Goal: Check status: Check status

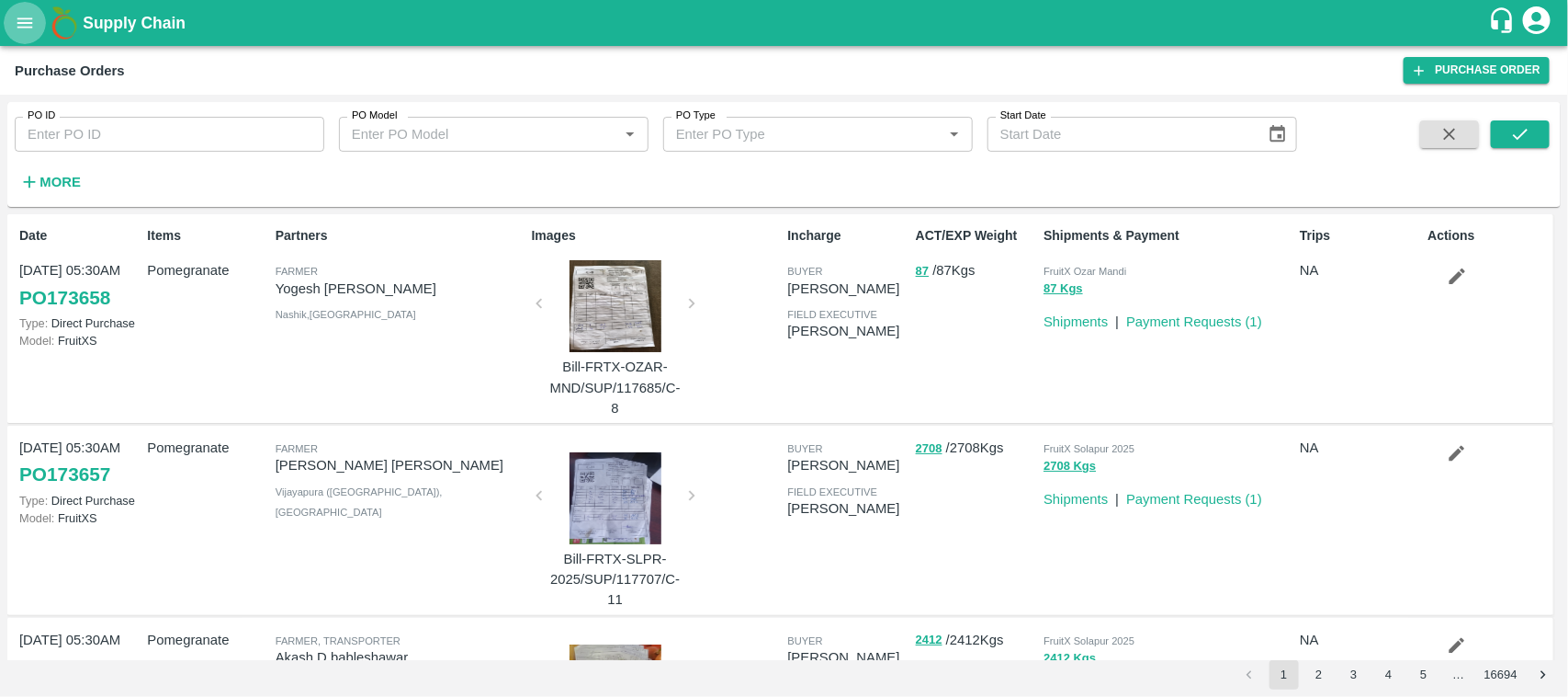
click at [18, 10] on button "open drawer" at bounding box center [25, 23] width 42 height 42
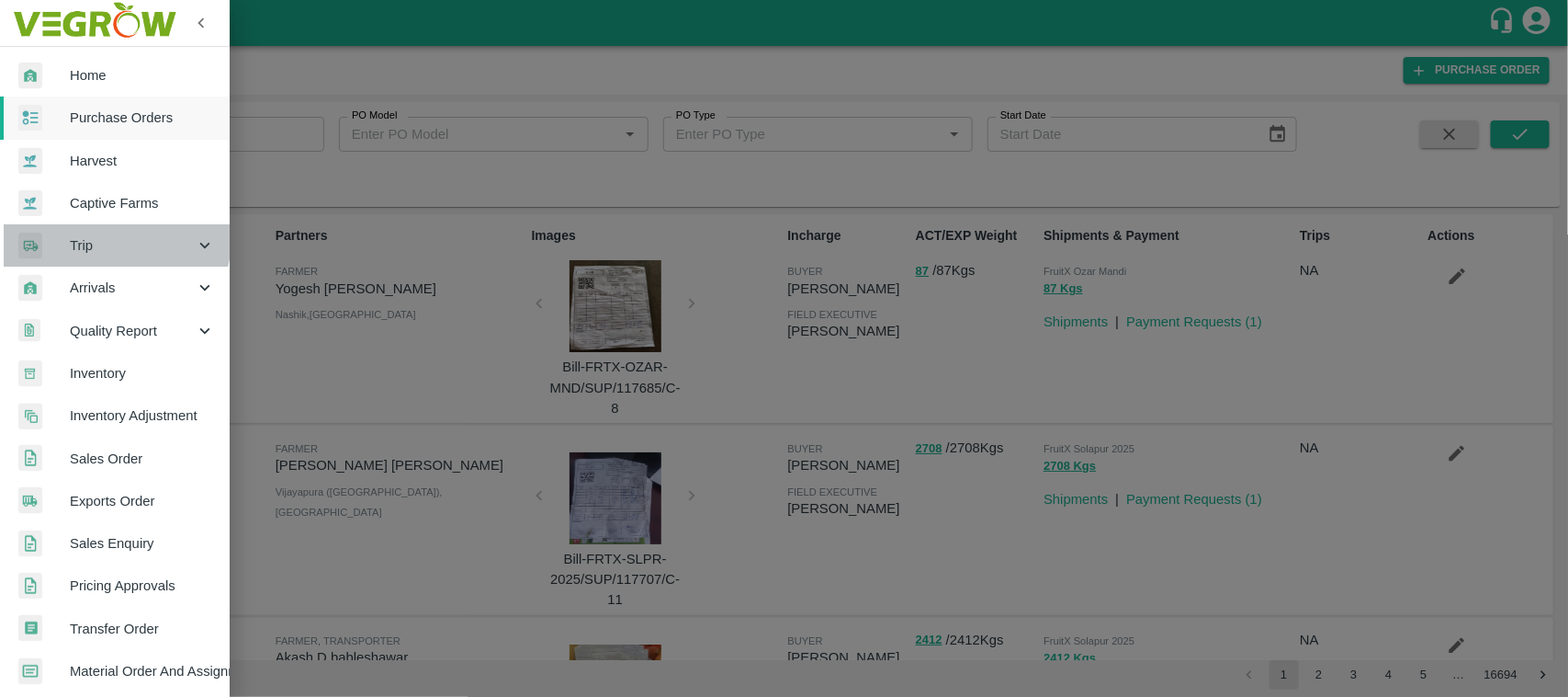
click at [102, 237] on span "Trip" at bounding box center [133, 245] width 125 height 20
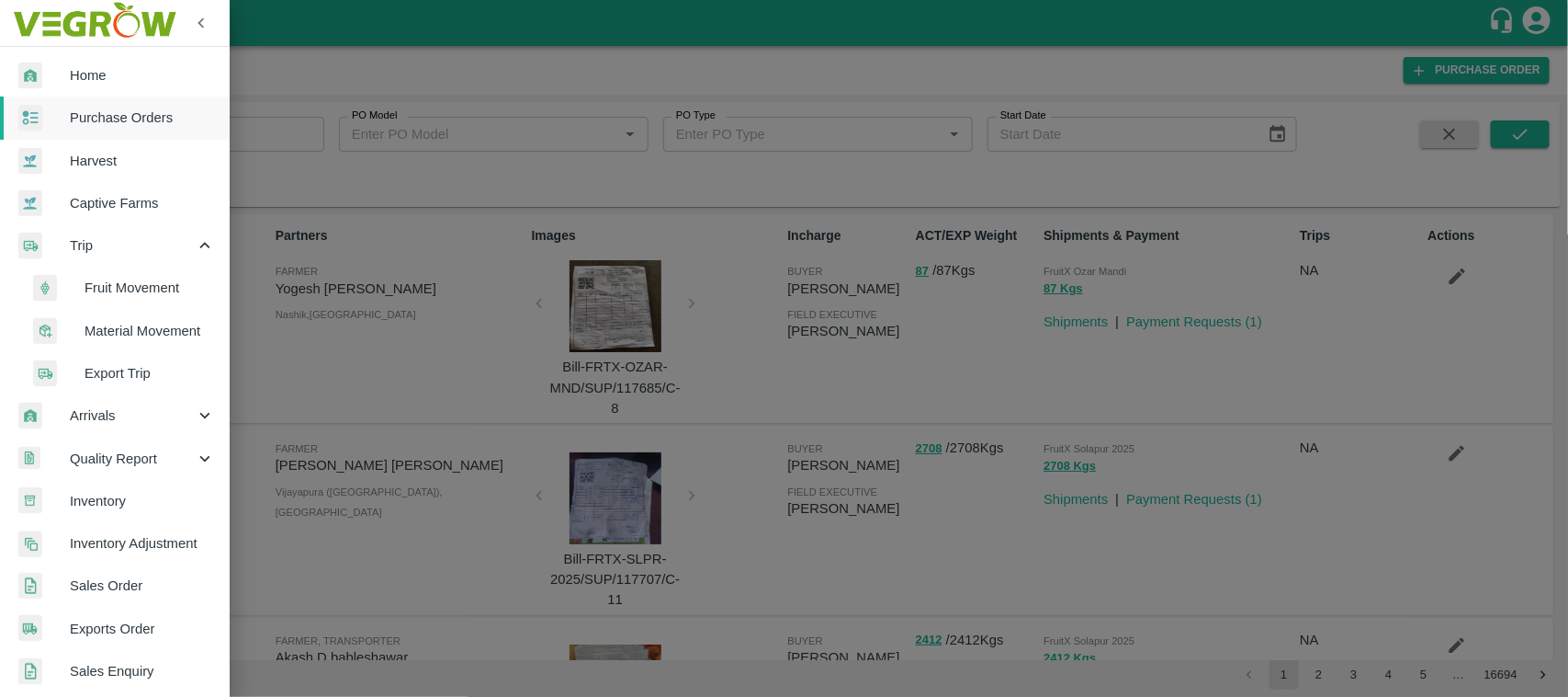
click at [121, 297] on span "Fruit Movement" at bounding box center [150, 287] width 131 height 20
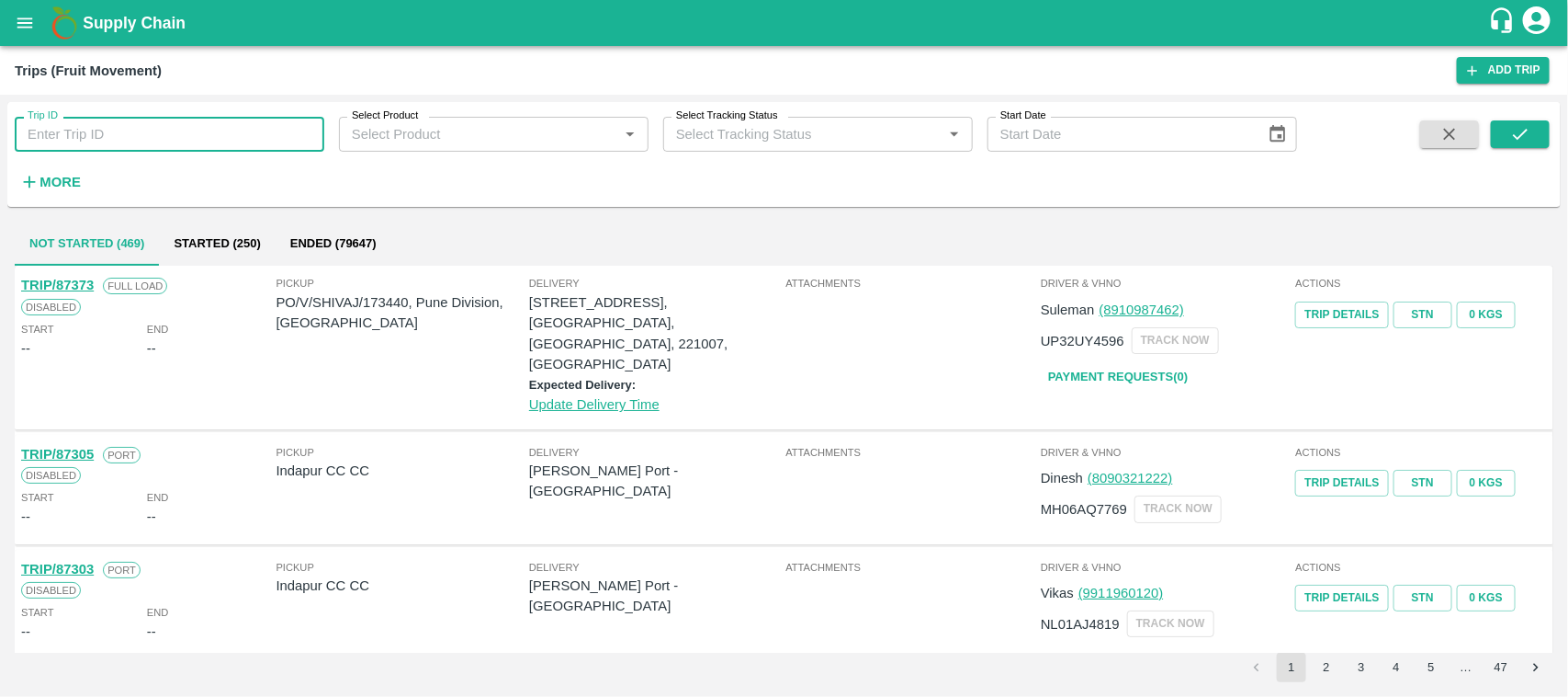
click at [61, 147] on input "Trip ID" at bounding box center [169, 134] width 309 height 35
click at [25, 14] on icon "open drawer" at bounding box center [24, 22] width 20 height 20
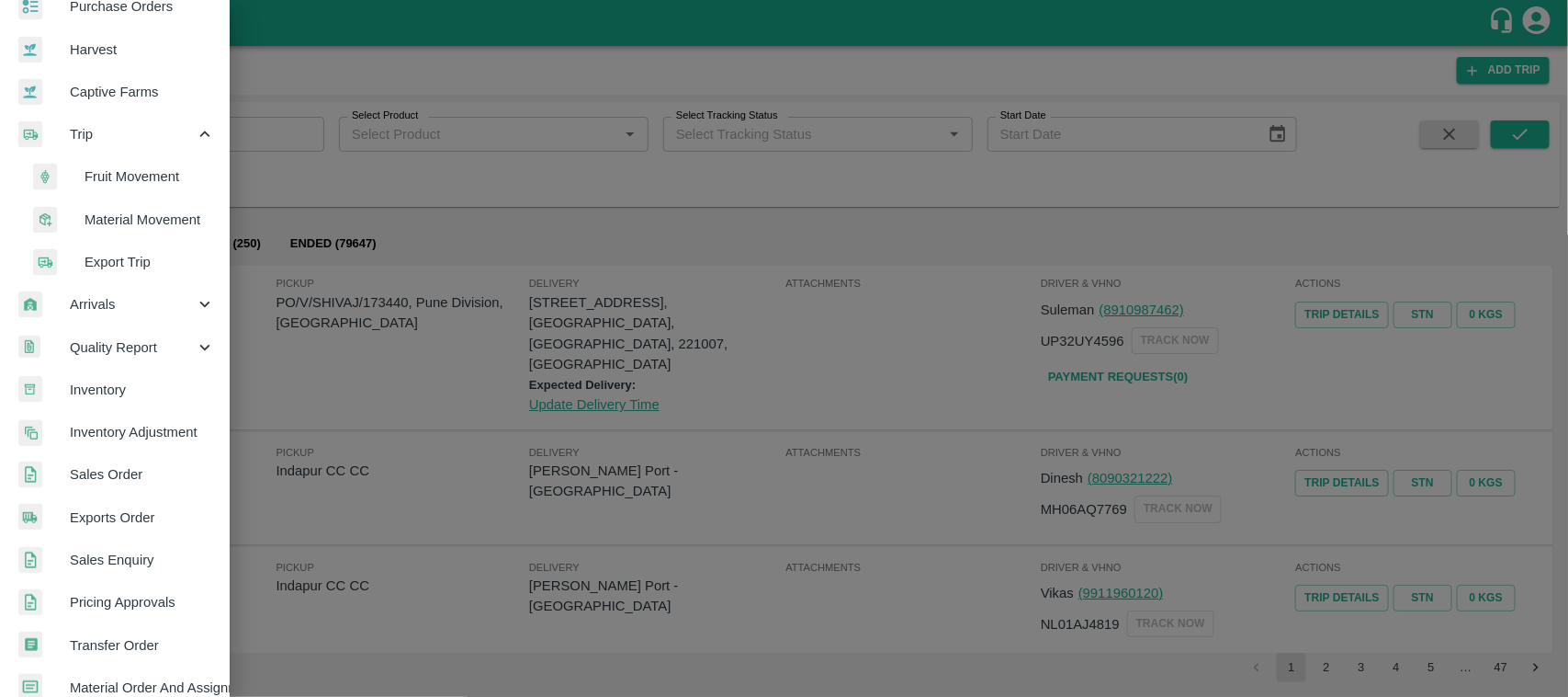
scroll to position [150, 0]
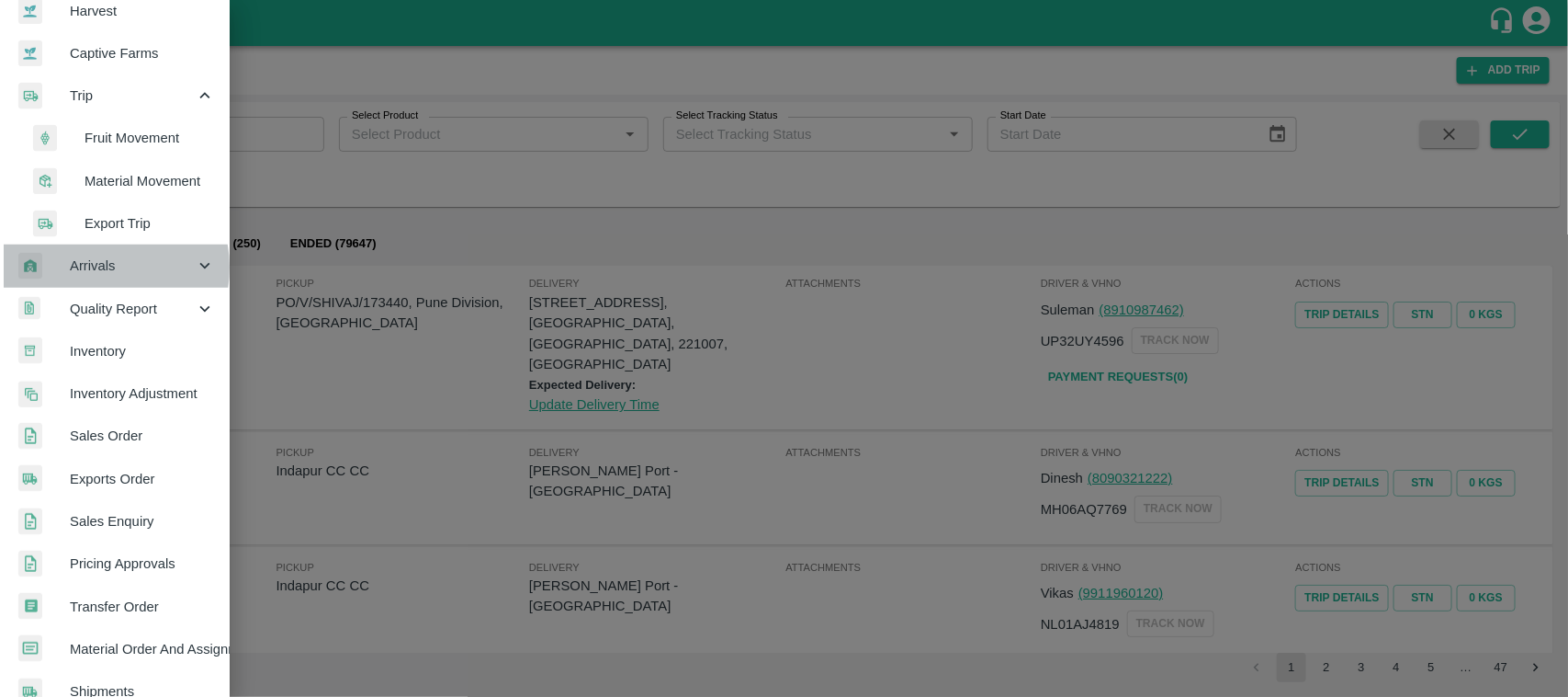
click at [90, 266] on span "Arrivals" at bounding box center [133, 265] width 125 height 20
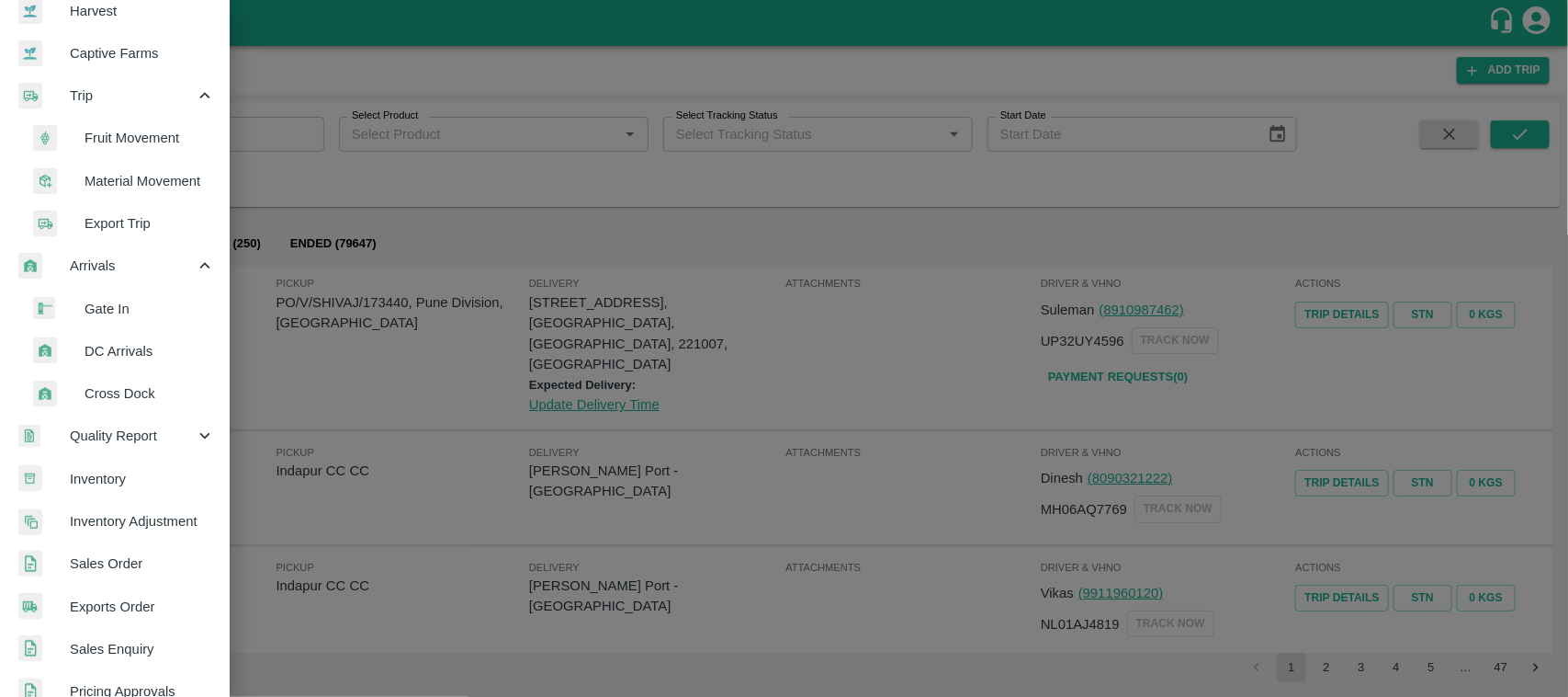
click at [115, 351] on span "DC Arrivals" at bounding box center [150, 351] width 131 height 20
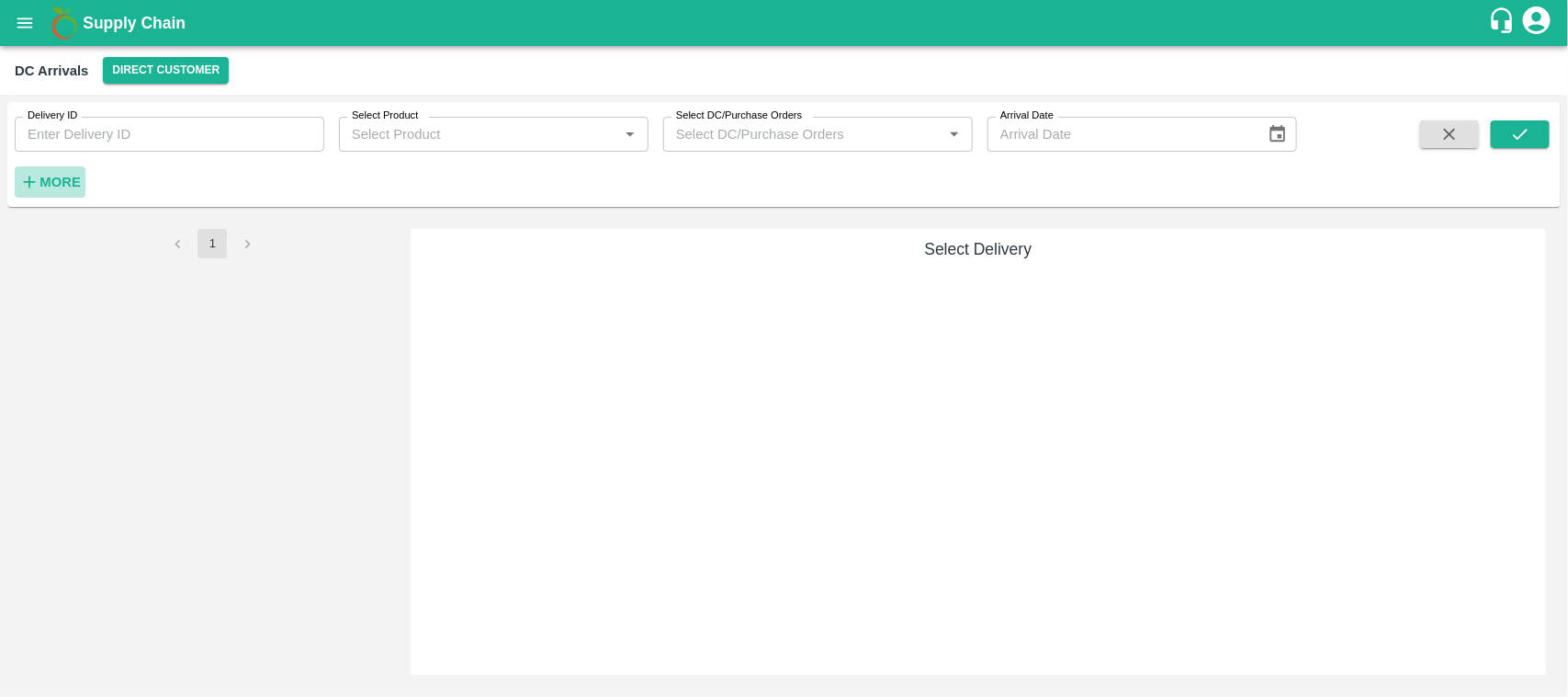
click at [46, 180] on strong "More" at bounding box center [60, 182] width 41 height 14
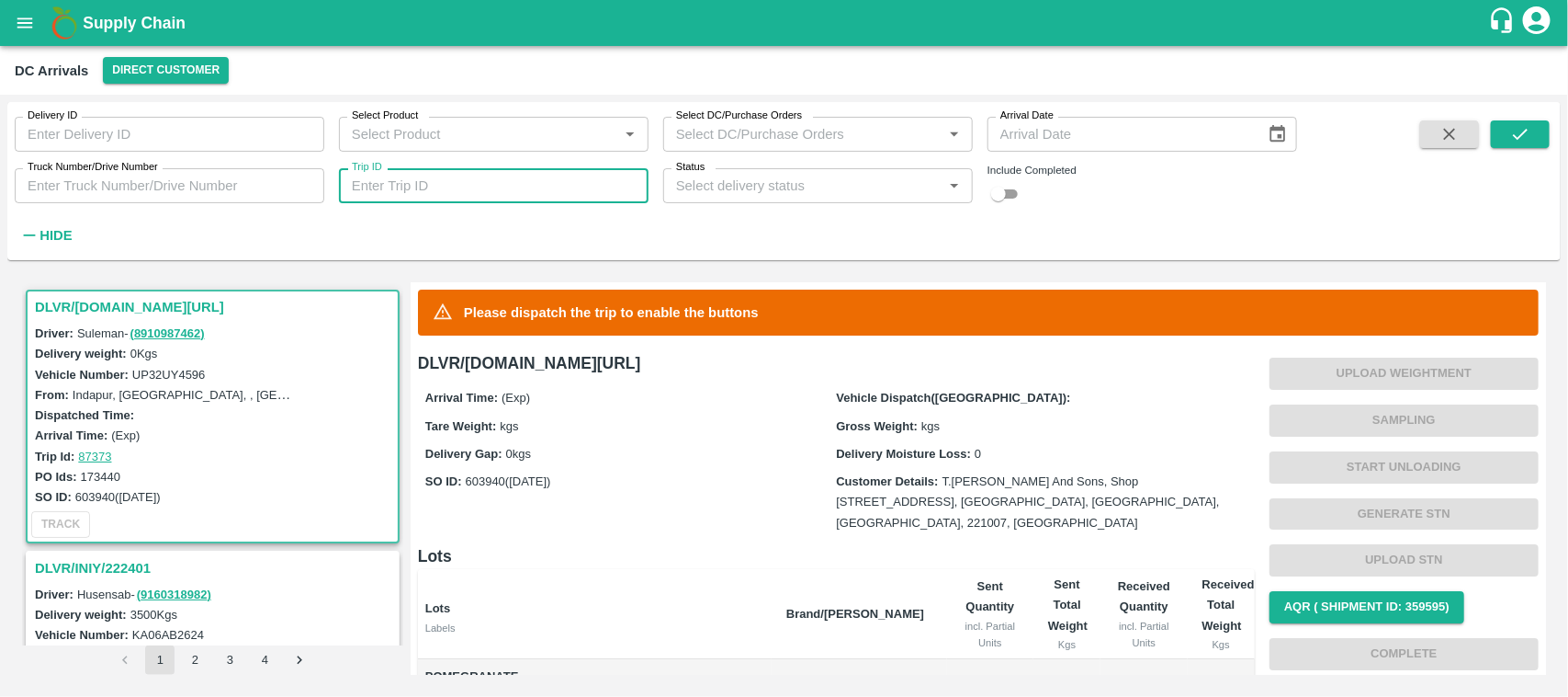
click at [424, 203] on input "Trip ID" at bounding box center [494, 186] width 309 height 35
paste input "87336"
type input "87336"
click at [1539, 156] on span at bounding box center [1519, 185] width 59 height 129
click at [1529, 143] on icon "submit" at bounding box center [1519, 134] width 20 height 20
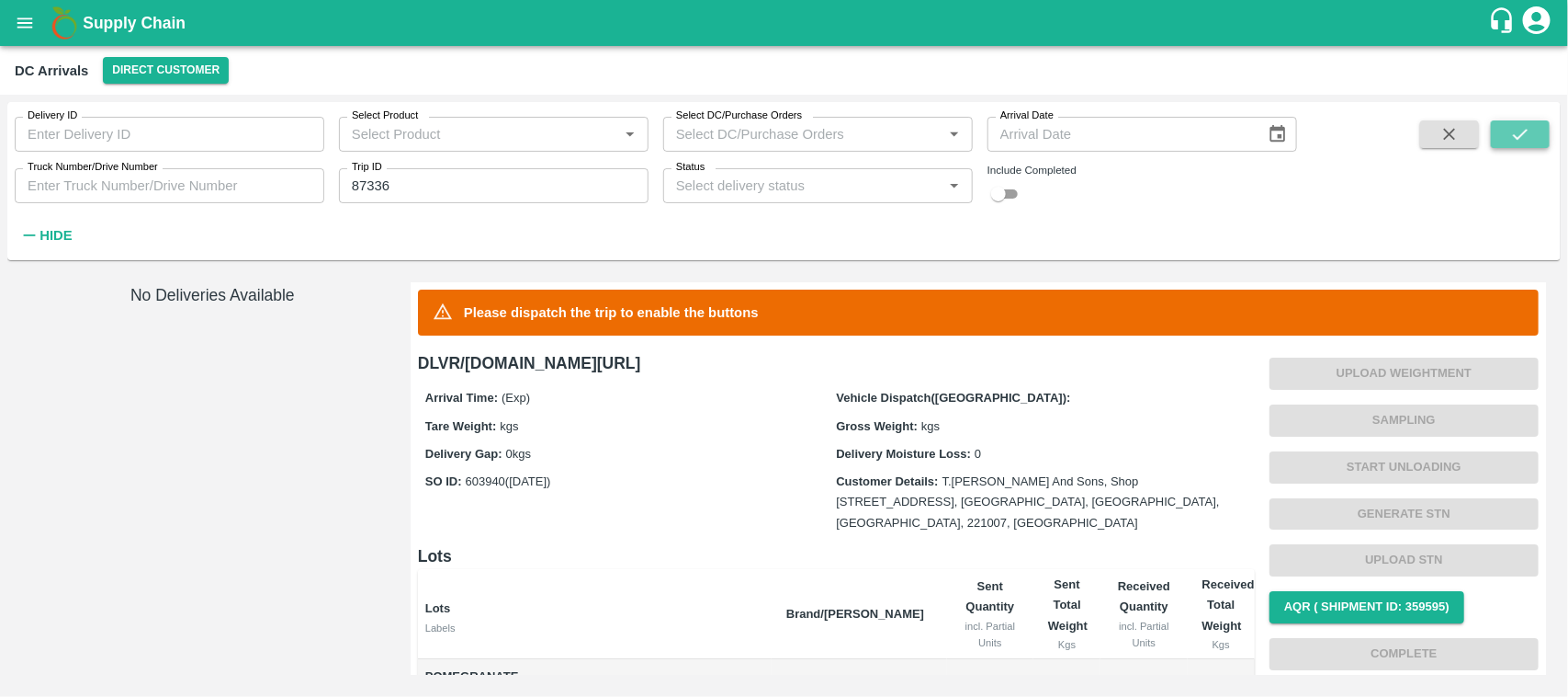
click at [1529, 143] on icon "submit" at bounding box center [1519, 134] width 20 height 20
click at [1009, 190] on input "checkbox" at bounding box center [998, 193] width 66 height 22
checkbox input "true"
click at [188, 62] on button "Direct Customer" at bounding box center [165, 70] width 126 height 27
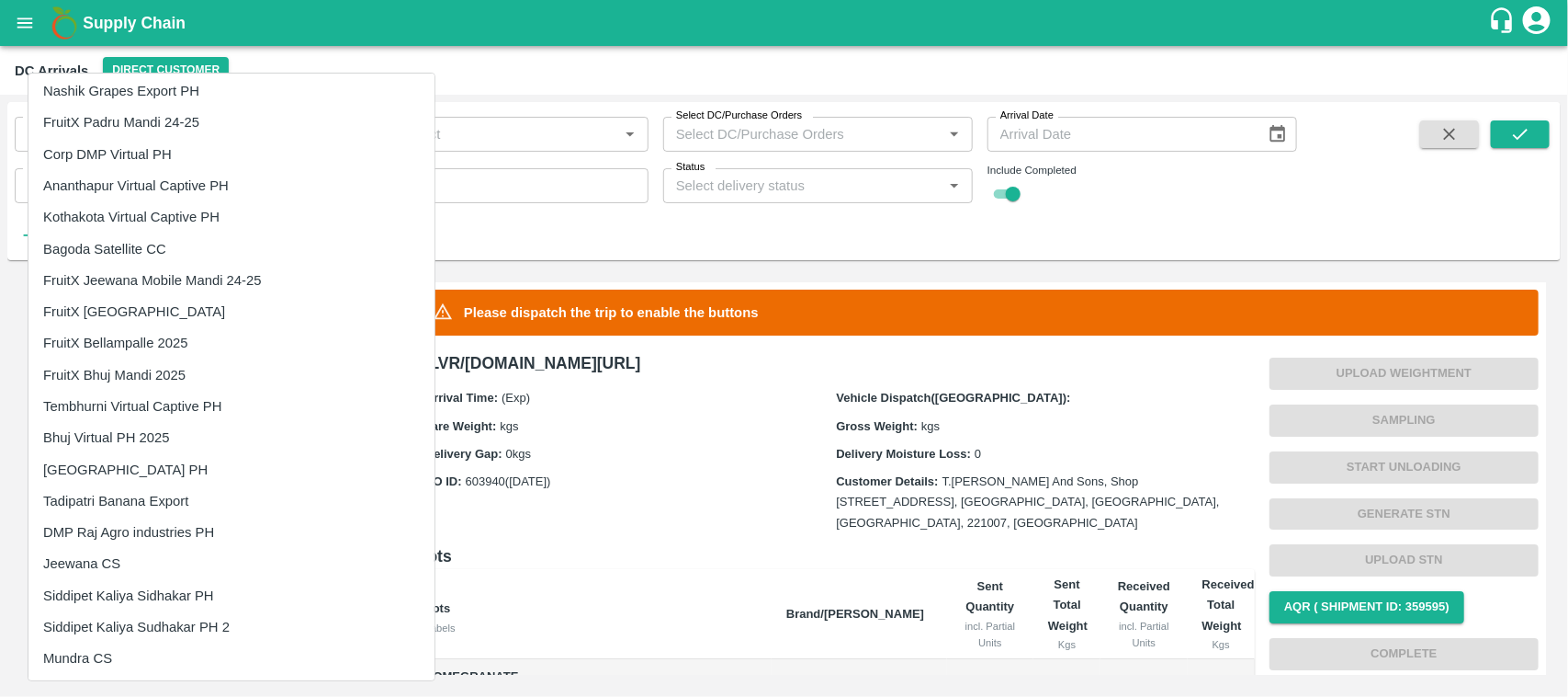
scroll to position [1926, 0]
click at [135, 303] on li "FruitX [GEOGRAPHIC_DATA]" at bounding box center [232, 312] width 405 height 31
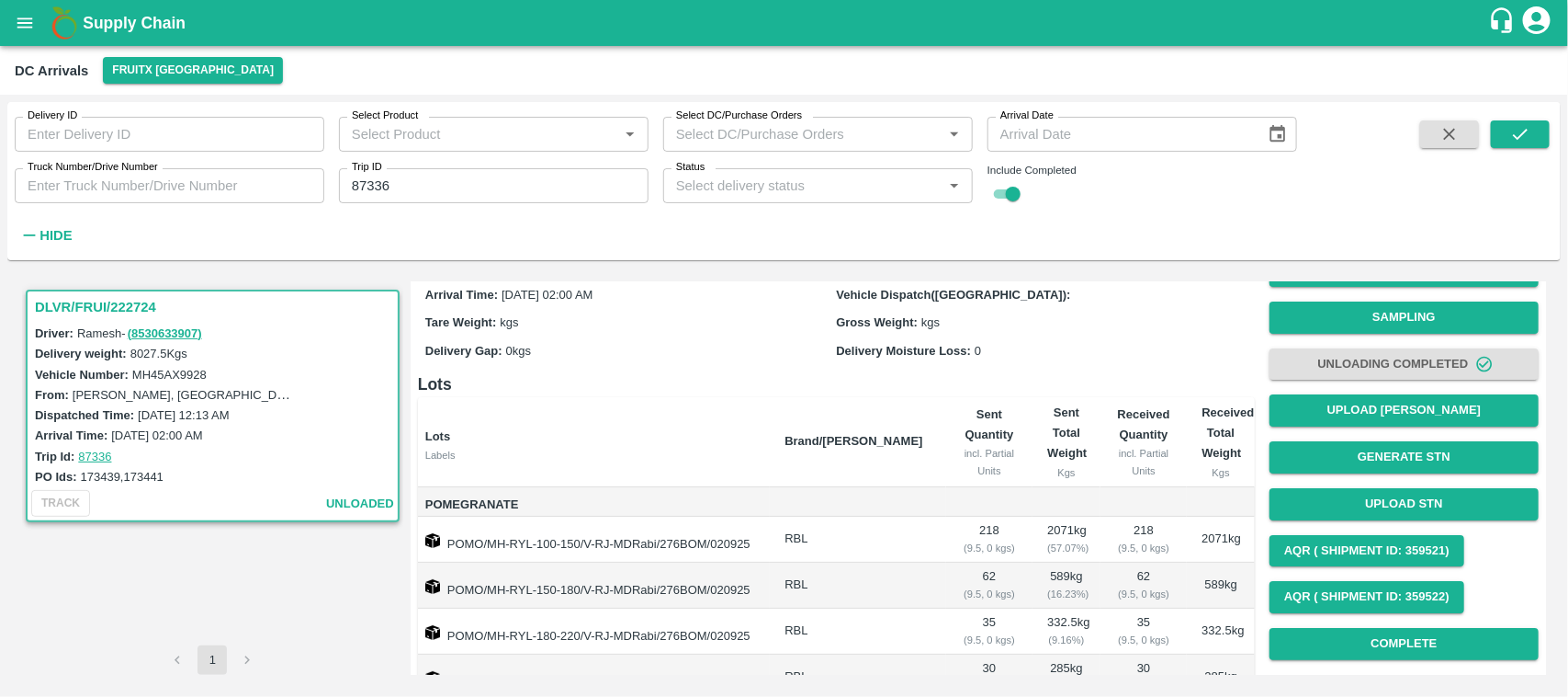
scroll to position [43, 0]
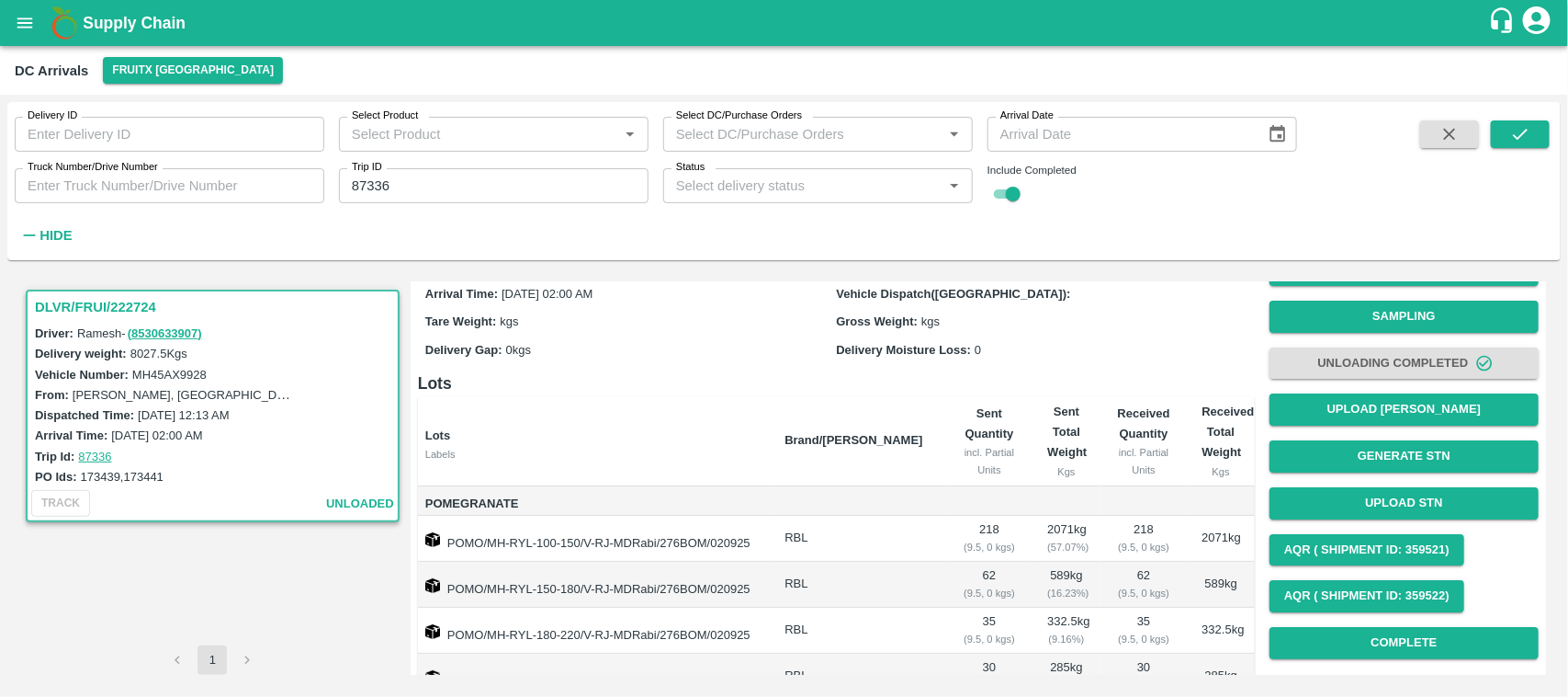
click at [744, 533] on td "POMO/MH-RYL-100-150/V-RJ-MDRabi/276BOM/020925" at bounding box center [594, 538] width 353 height 46
click at [771, 485] on th "Lots Labels" at bounding box center [594, 441] width 353 height 90
drag, startPoint x: 447, startPoint y: 542, endPoint x: 759, endPoint y: 549, distance: 312.1
click at [759, 549] on td "POMO/MH-RYL-100-150/V-RJ-MDRabi/276BOM/020925" at bounding box center [594, 538] width 353 height 46
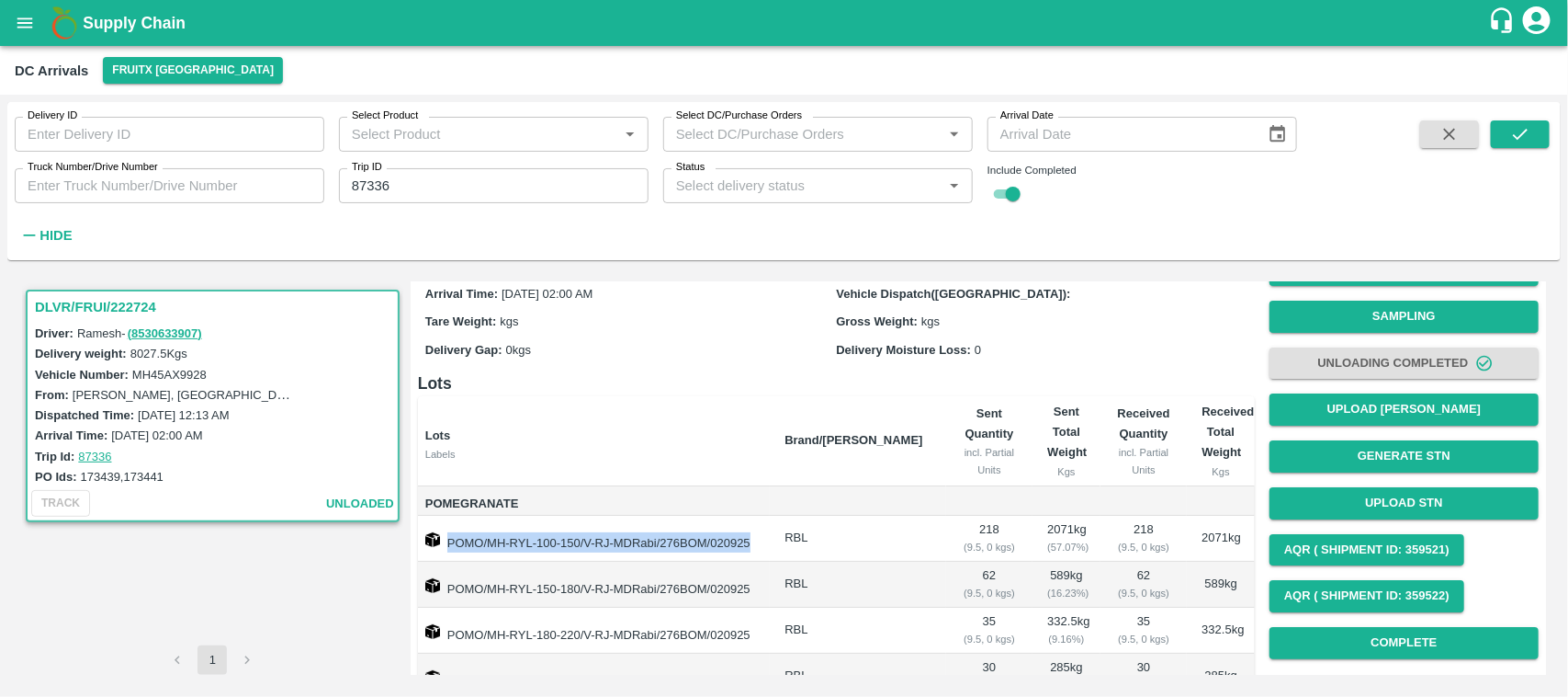
copy td "POMO/MH-RYL-100-150/V-RJ-MDRabi/276BOM/020925"
click at [34, 18] on icon "open drawer" at bounding box center [24, 22] width 20 height 20
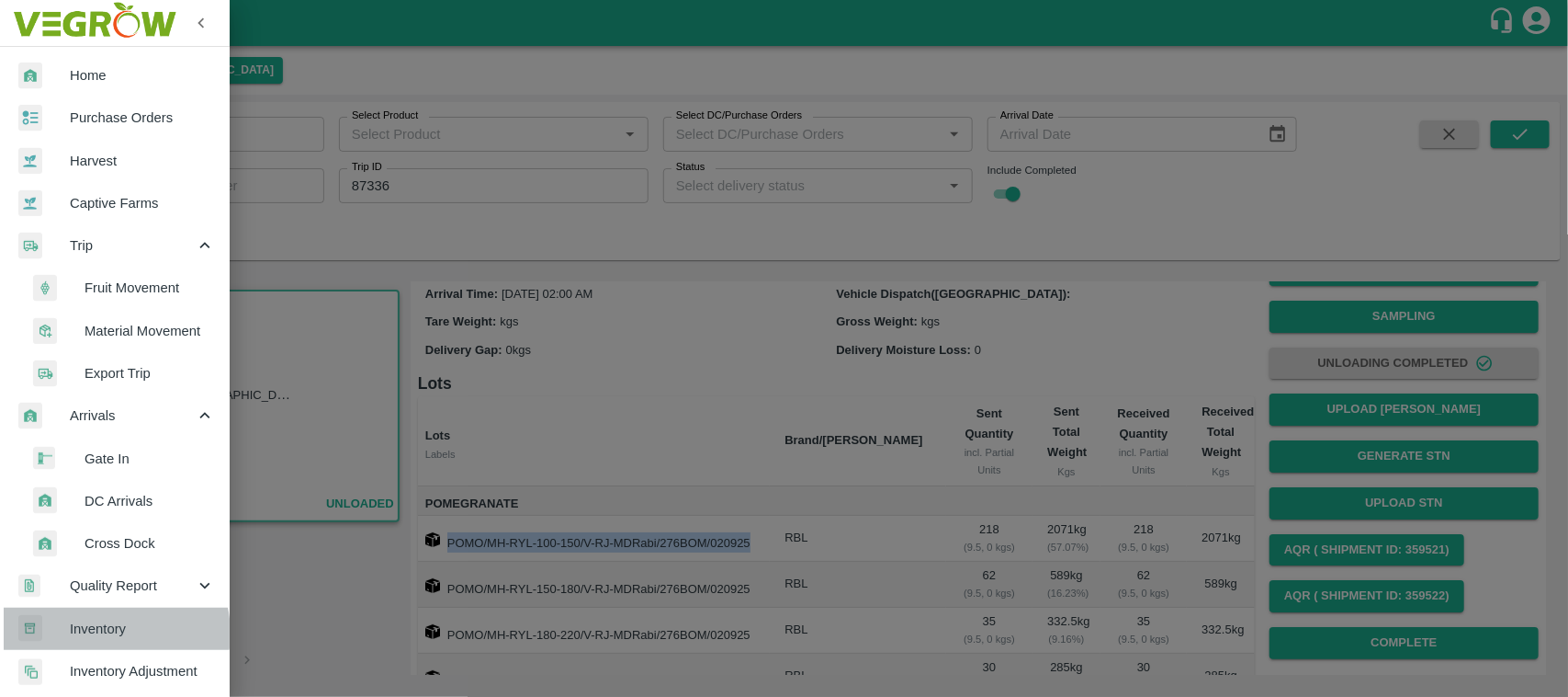
click at [104, 633] on span "Inventory" at bounding box center [142, 628] width 145 height 20
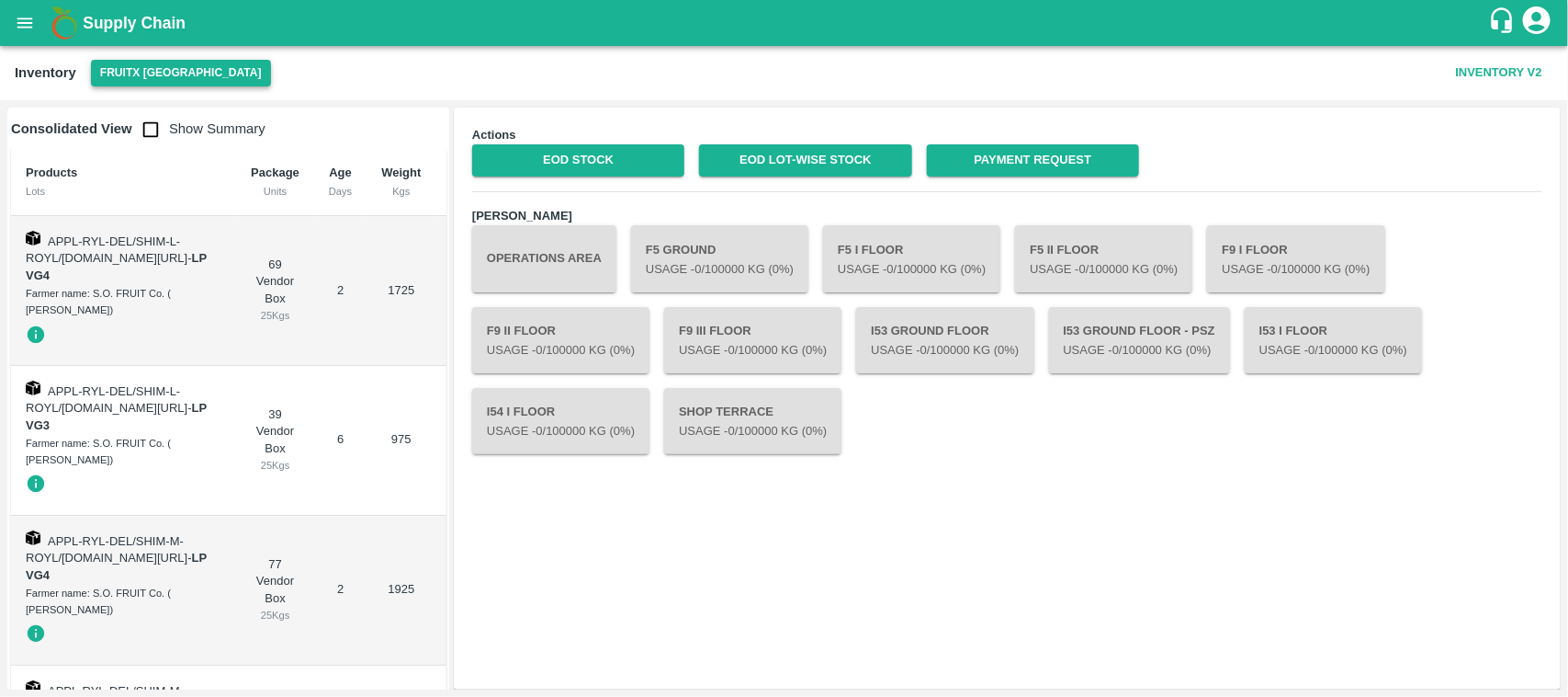
scroll to position [4785, 0]
